Goal: Task Accomplishment & Management: Use online tool/utility

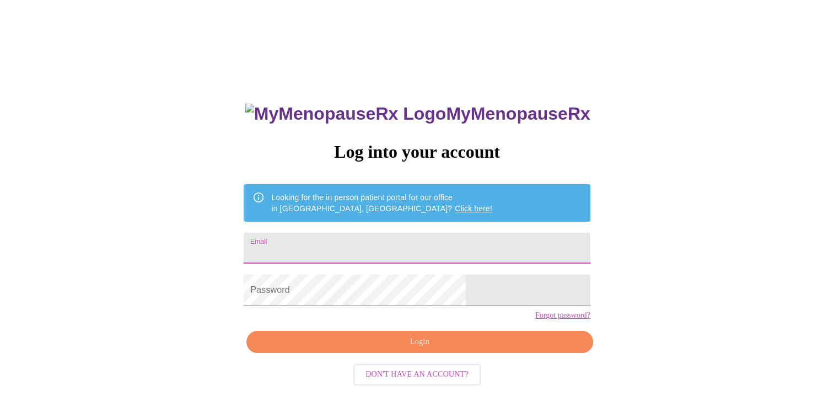
click at [397, 254] on input "Email" at bounding box center [417, 248] width 346 height 31
type input "[PERSON_NAME][EMAIL_ADDRESS][DOMAIN_NAME]"
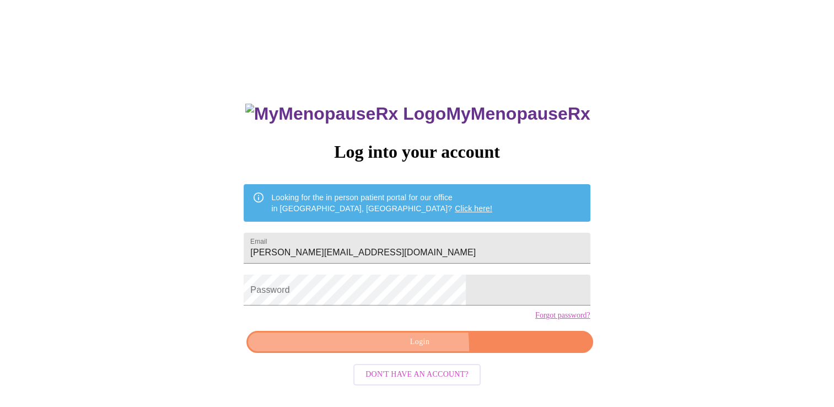
click at [340, 353] on button "Login" at bounding box center [419, 342] width 346 height 23
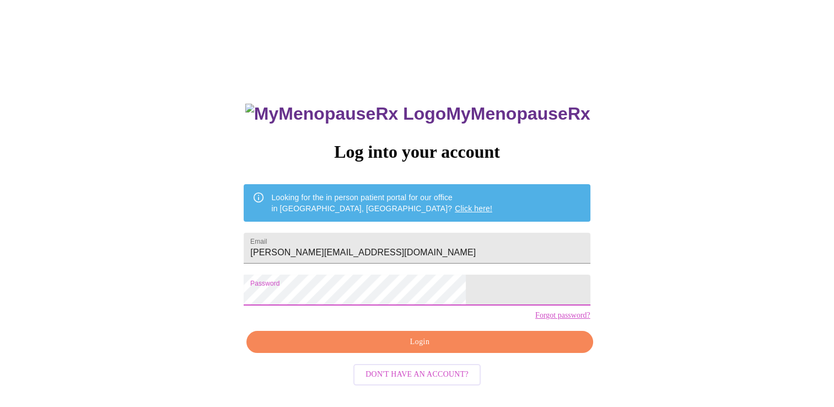
click at [363, 349] on span "Login" at bounding box center [419, 342] width 321 height 14
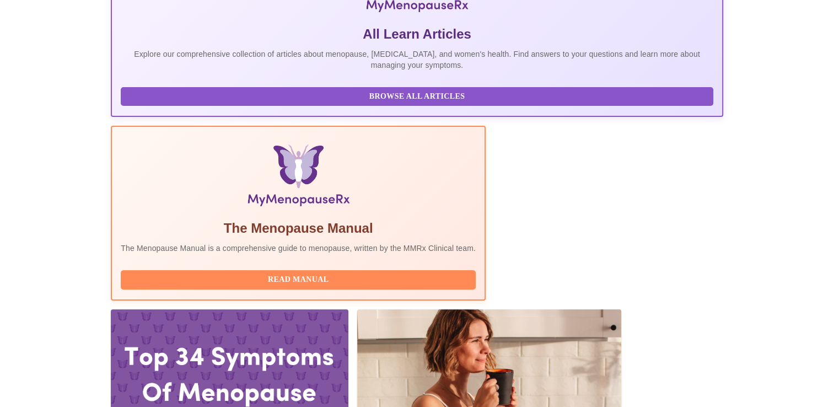
scroll to position [265, 0]
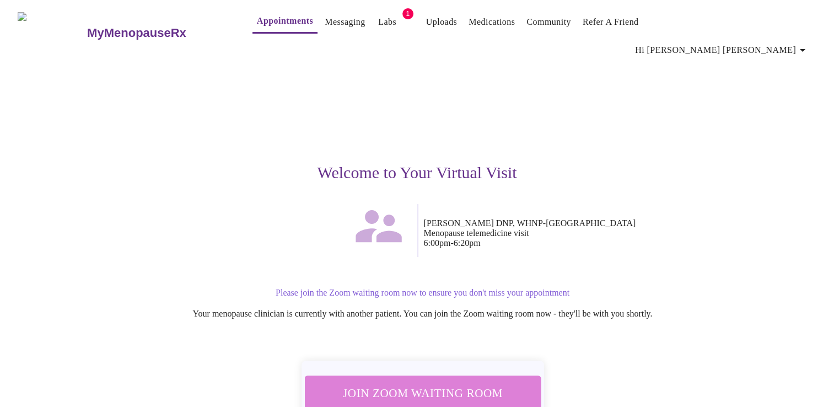
click at [429, 383] on span "Join Zoom Waiting Room" at bounding box center [422, 393] width 210 height 20
